Goal: Task Accomplishment & Management: Complete application form

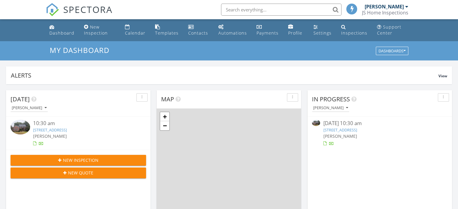
scroll to position [3, 3]
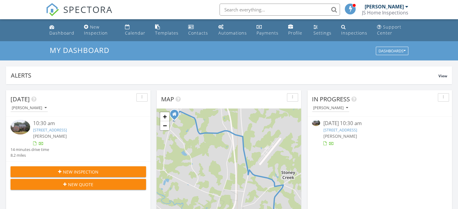
click at [61, 129] on link "116 Twin Oaks Pl, Goldsboro, NC 27530" at bounding box center [50, 129] width 34 height 5
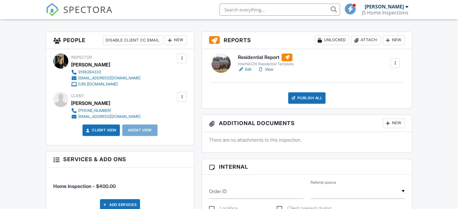
scroll to position [152, 0]
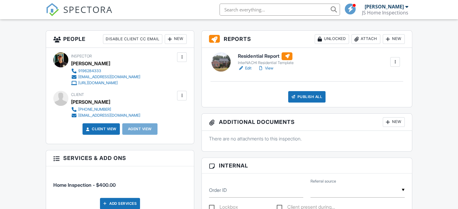
drag, startPoint x: 459, startPoint y: 24, endPoint x: 459, endPoint y: 58, distance: 34.0
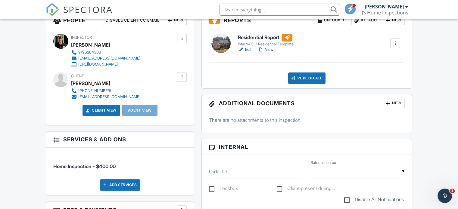
scroll to position [106, 0]
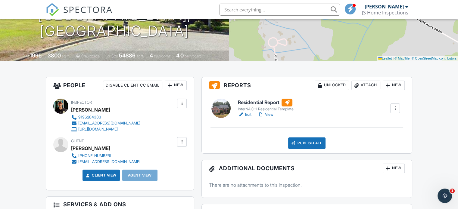
click at [270, 114] on link "View" at bounding box center [265, 115] width 16 height 6
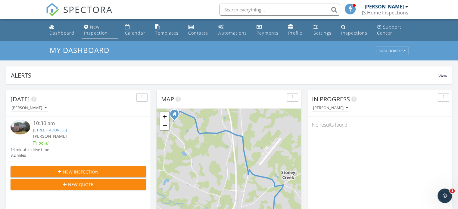
click at [96, 27] on div "New Inspection" at bounding box center [96, 30] width 24 height 12
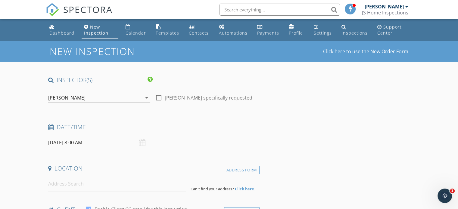
click at [128, 142] on input "[DATE] 8:00 AM" at bounding box center [99, 142] width 102 height 15
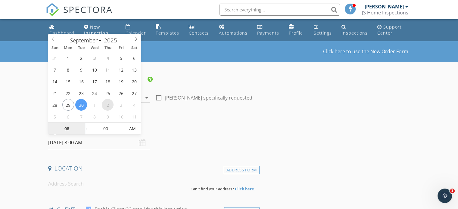
select select "9"
type input "[DATE] 8:00 AM"
type input "09"
type input "[DATE] 9:00 AM"
click at [84, 126] on span at bounding box center [83, 126] width 4 height 6
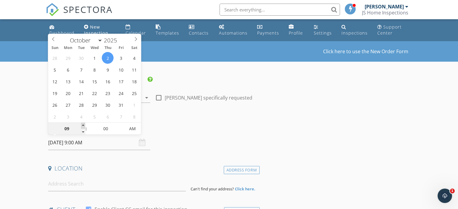
type input "10"
type input "[DATE] 10:00 AM"
click at [84, 126] on span at bounding box center [83, 126] width 4 height 6
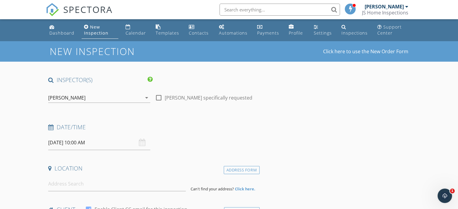
click at [176, 129] on h4 "Date/Time" at bounding box center [152, 127] width 209 height 8
click at [115, 185] on input at bounding box center [116, 184] width 137 height 15
type input "[STREET_ADDRESS]"
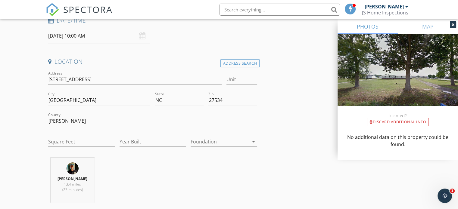
scroll to position [104, 0]
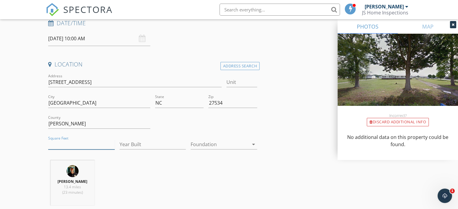
click at [80, 144] on input "Square Feet" at bounding box center [81, 145] width 66 height 10
type input "2052"
click at [134, 147] on input "Year Built" at bounding box center [152, 145] width 66 height 10
type input "2008"
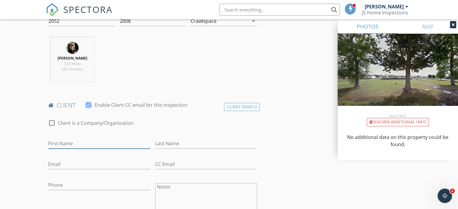
click at [61, 141] on input "First Name" at bounding box center [99, 144] width 102 height 10
type input "Mike"
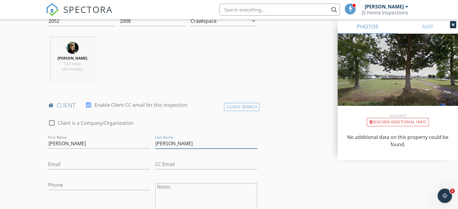
type input "Larson"
click at [50, 122] on div at bounding box center [52, 123] width 10 height 10
checkbox input "true"
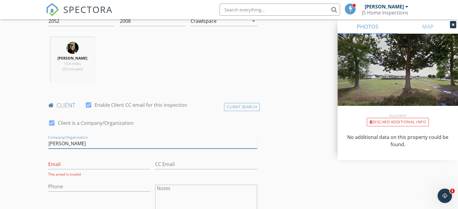
click at [65, 143] on input "Mike" at bounding box center [152, 144] width 209 height 10
type input "M"
type input "Cash Offer Carolinas (Mike Larson)"
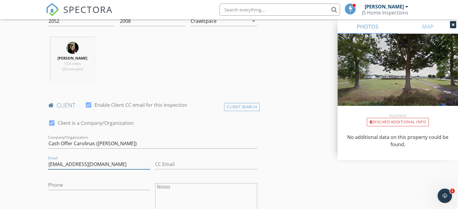
type input "downhomebuyer@gmail.com"
click at [56, 185] on input "Phone" at bounding box center [99, 187] width 102 height 10
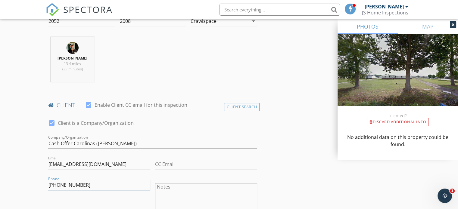
type input "919-897-7611"
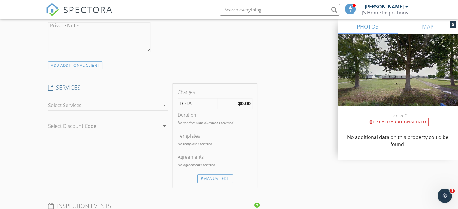
scroll to position [438, 0]
click at [163, 102] on icon "arrow_drop_down" at bounding box center [164, 102] width 7 height 7
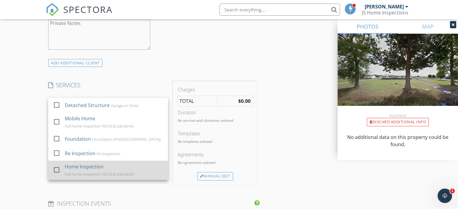
click at [74, 172] on div "Full home inspection NCHILB standards" at bounding box center [99, 174] width 69 height 5
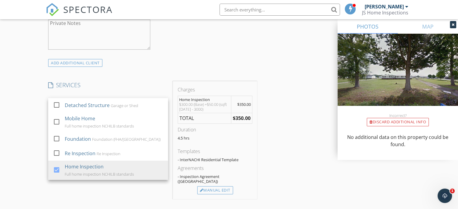
click at [297, 137] on div "INSPECTOR(S) check_box Jason Schmidt PRIMARY Jason Schmidt arrow_drop_down chec…" at bounding box center [229, 148] width 366 height 1021
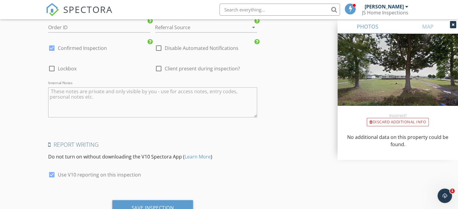
scroll to position [895, 0]
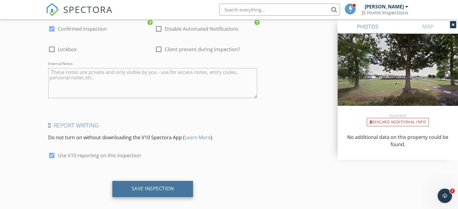
click at [154, 186] on div "Save Inspection" at bounding box center [152, 189] width 42 height 6
